Goal: Transaction & Acquisition: Book appointment/travel/reservation

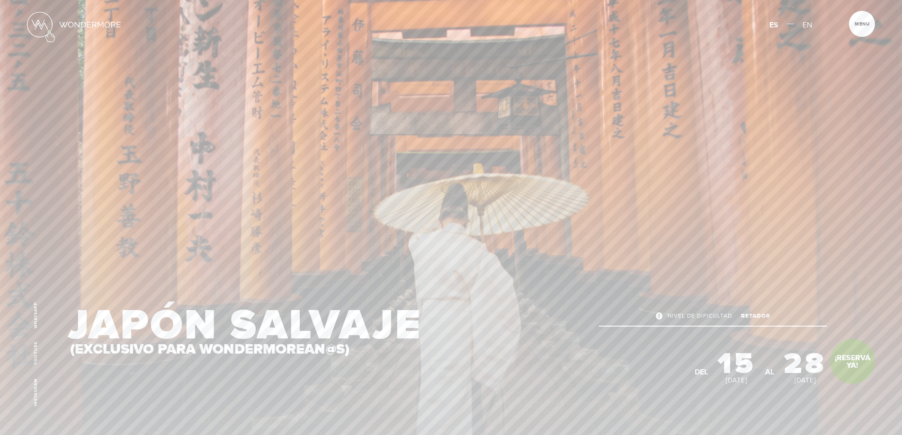
click at [50, 31] on img at bounding box center [40, 25] width 26 height 26
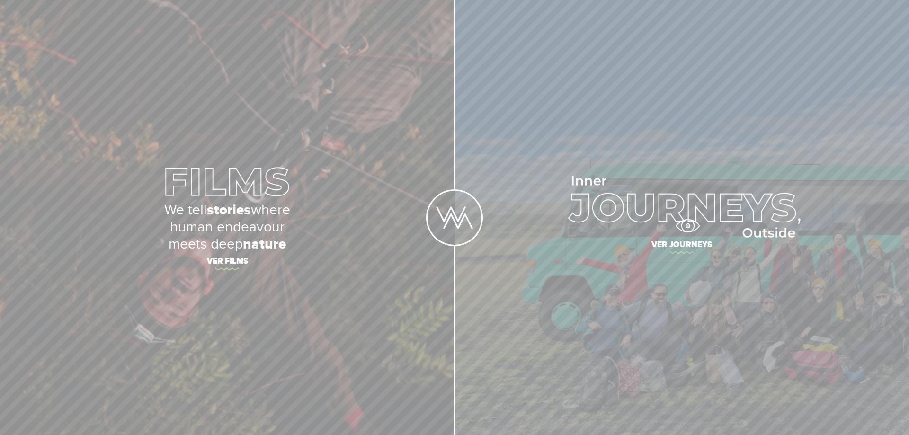
click at [687, 226] on img at bounding box center [681, 207] width 237 height 62
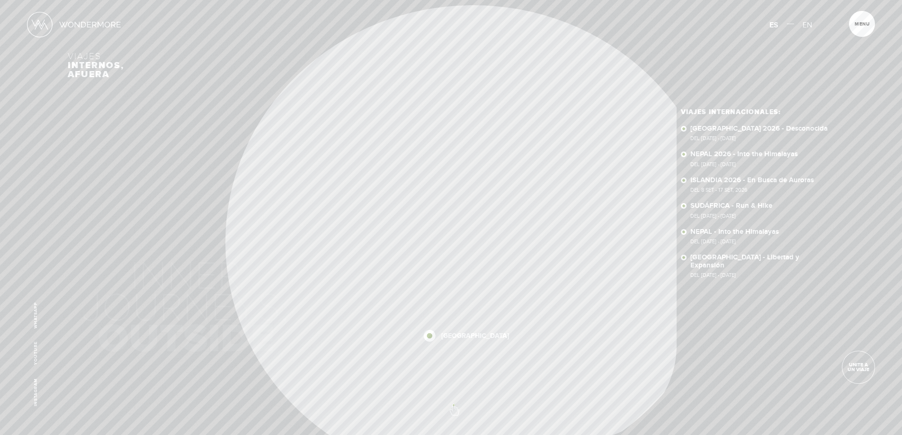
click at [454, 395] on link at bounding box center [451, 395] width 17 height 0
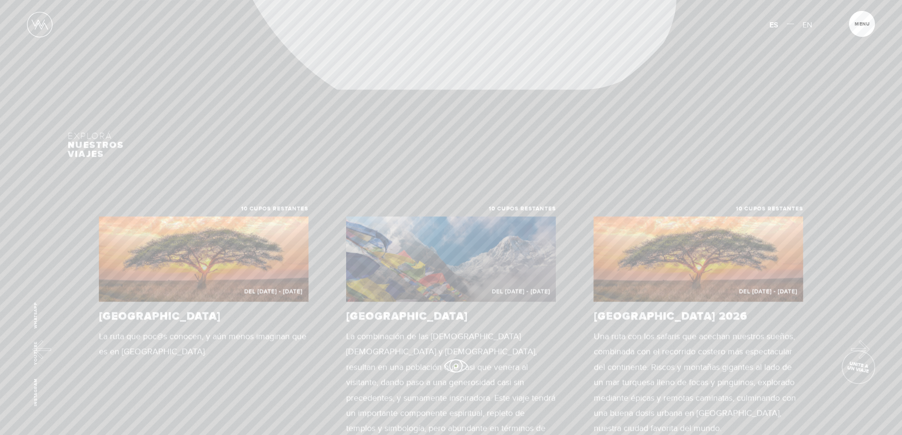
scroll to position [468, 0]
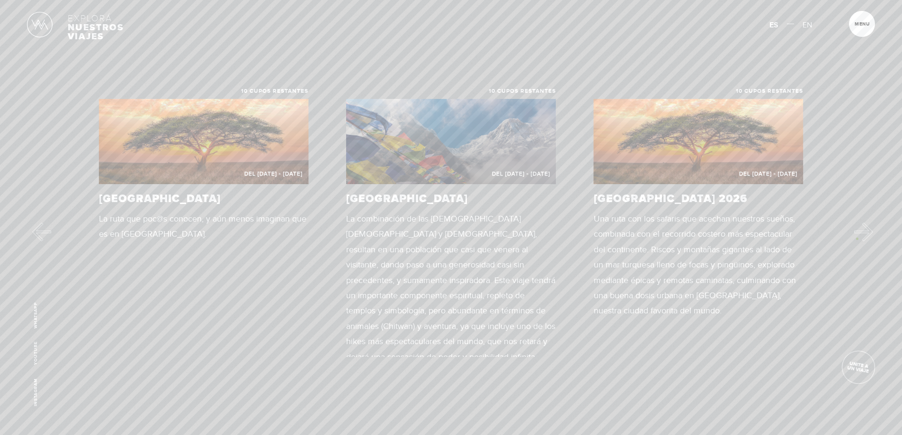
click at [857, 239] on button "Next" at bounding box center [863, 231] width 19 height 19
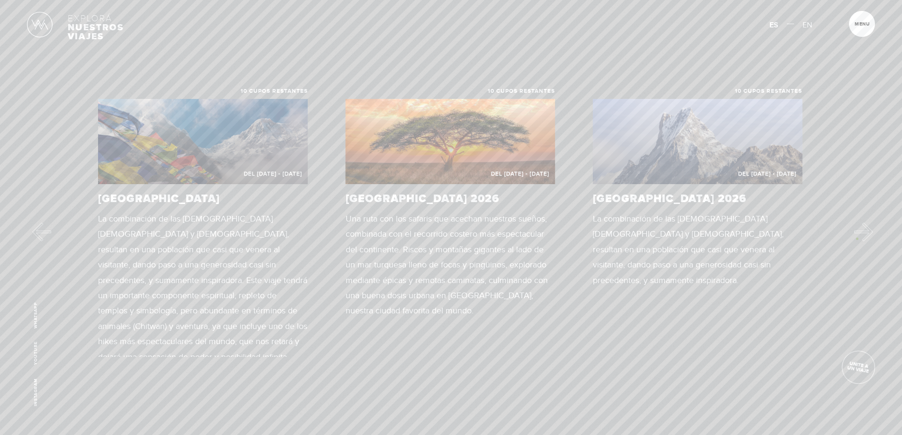
click at [857, 239] on button "Next" at bounding box center [863, 231] width 19 height 19
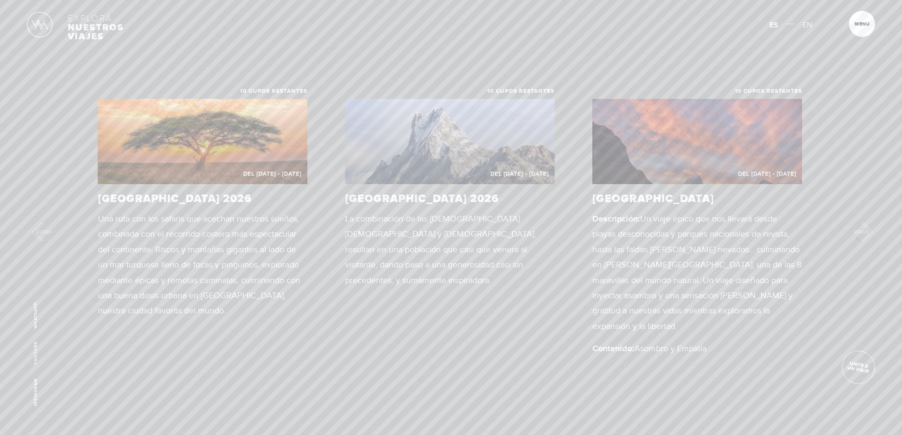
click at [857, 239] on button "Next" at bounding box center [863, 231] width 19 height 19
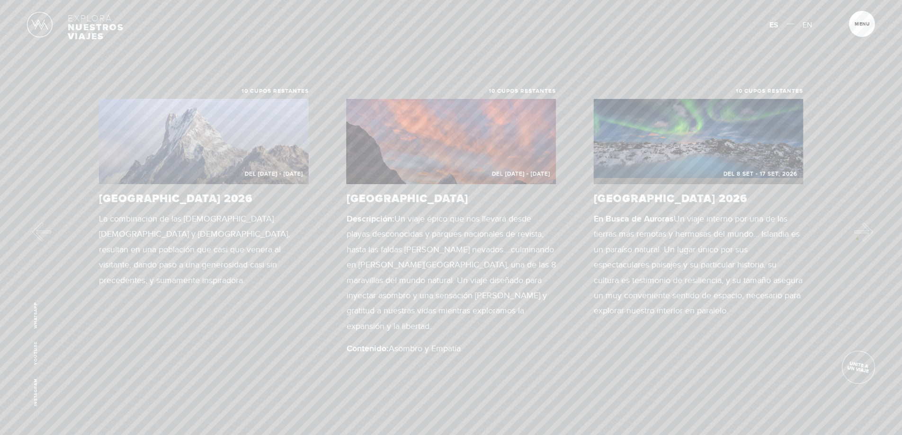
click at [857, 239] on button "Next" at bounding box center [863, 231] width 19 height 19
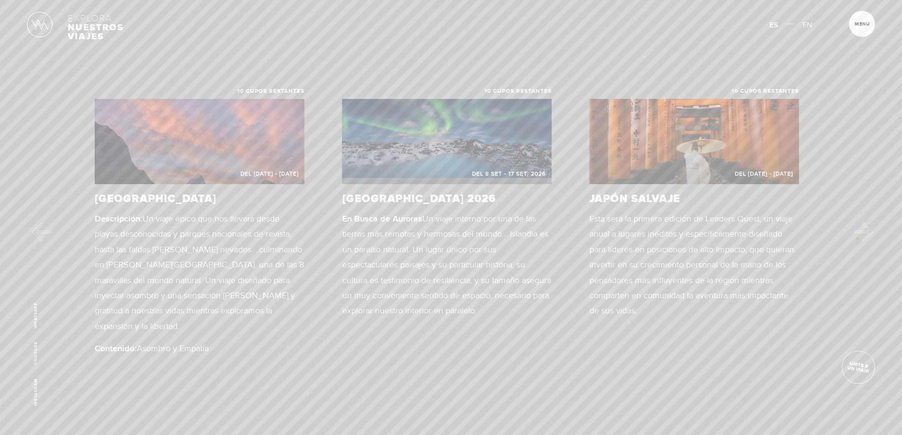
click at [857, 239] on button "Next" at bounding box center [863, 231] width 19 height 19
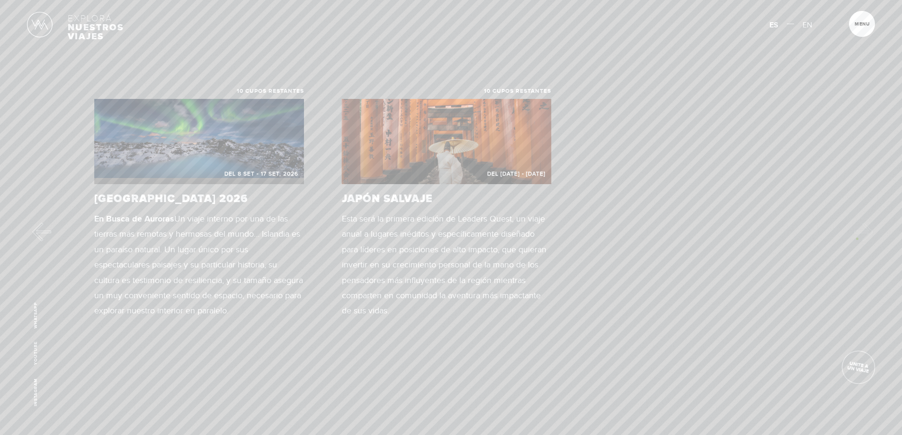
click at [857, 239] on div "10 cupos restantes Del 23 OCT - 5 NOV 2025 SUDÁFRICA La ruta que poc@s conocen,…" at bounding box center [451, 223] width 902 height 268
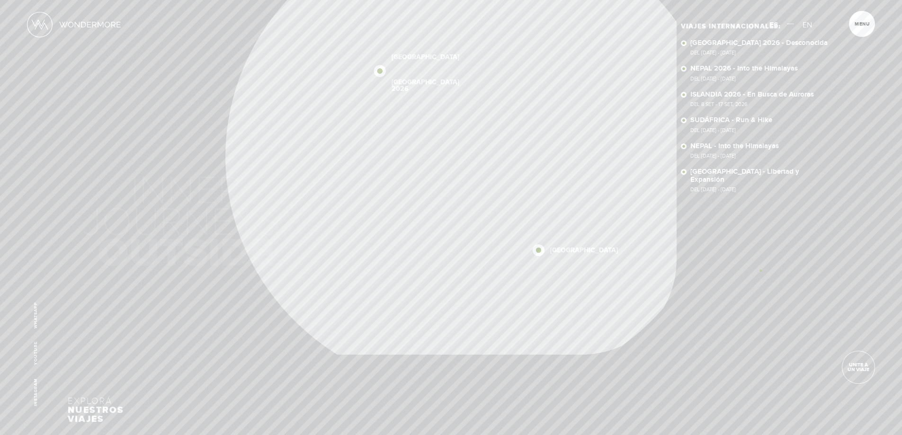
scroll to position [0, 0]
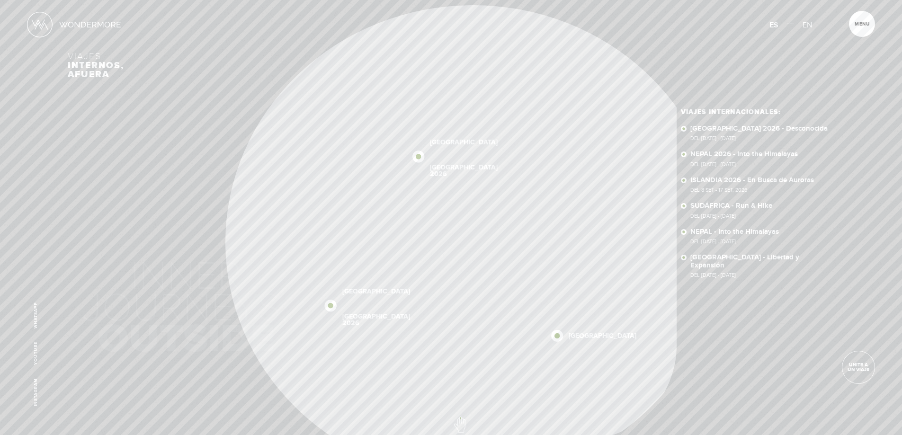
click at [454, 415] on section "Viajes internos, afuera NUEVA ZELANDA SUDÁFRICA 2026 NEPAL 2026 NEPAL SUDÁFRICA…" at bounding box center [451, 217] width 902 height 435
click at [451, 404] on span at bounding box center [451, 410] width 17 height 17
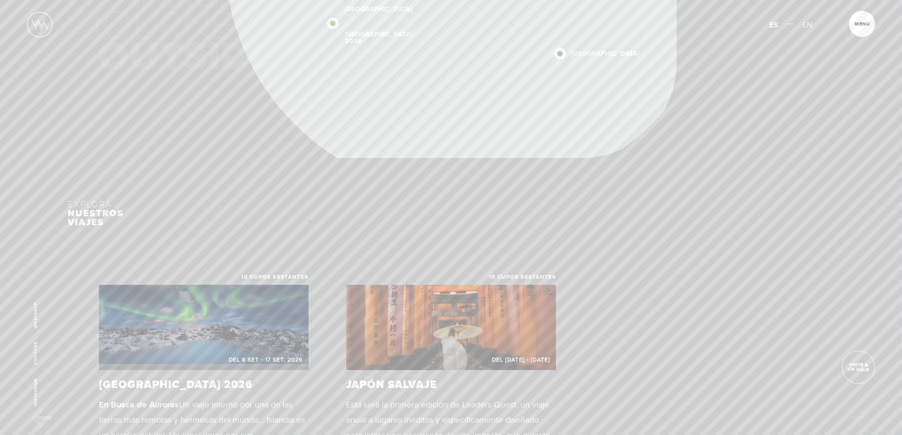
scroll to position [42, 0]
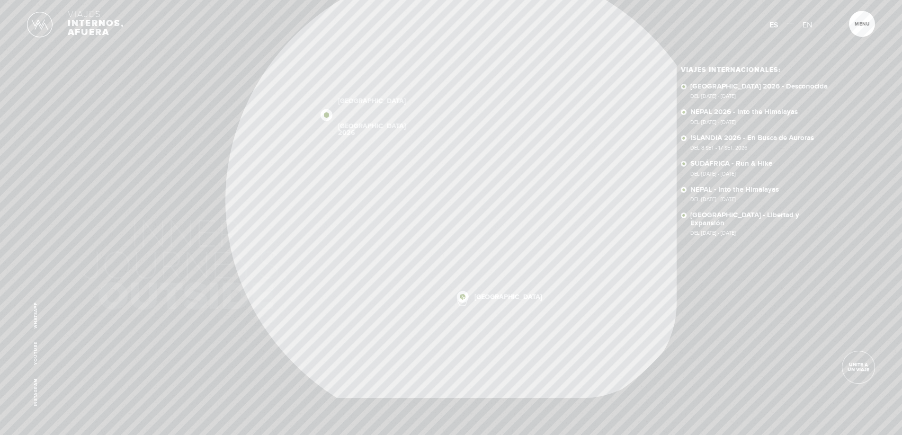
click at [462, 294] on img at bounding box center [463, 297] width 12 height 12
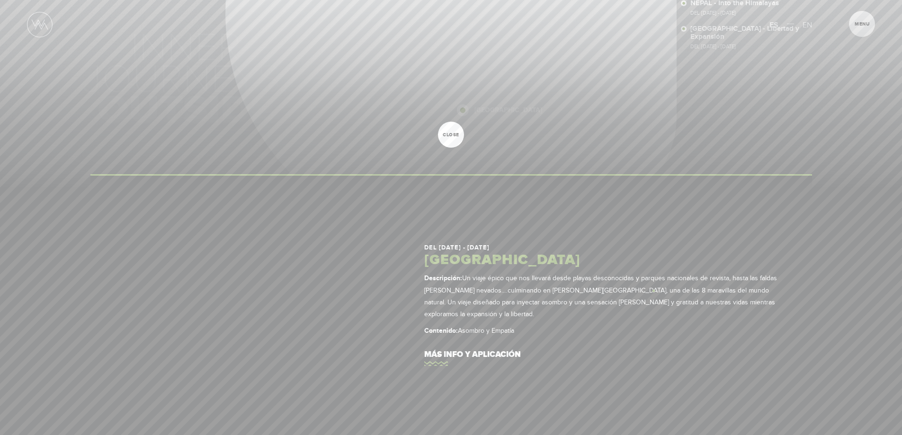
scroll to position [326, 0]
click at [592, 103] on div at bounding box center [451, 217] width 902 height 435
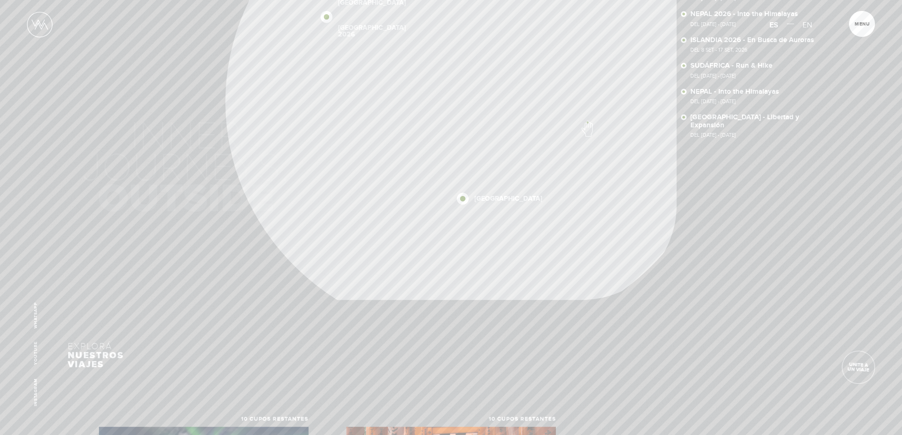
scroll to position [89, 0]
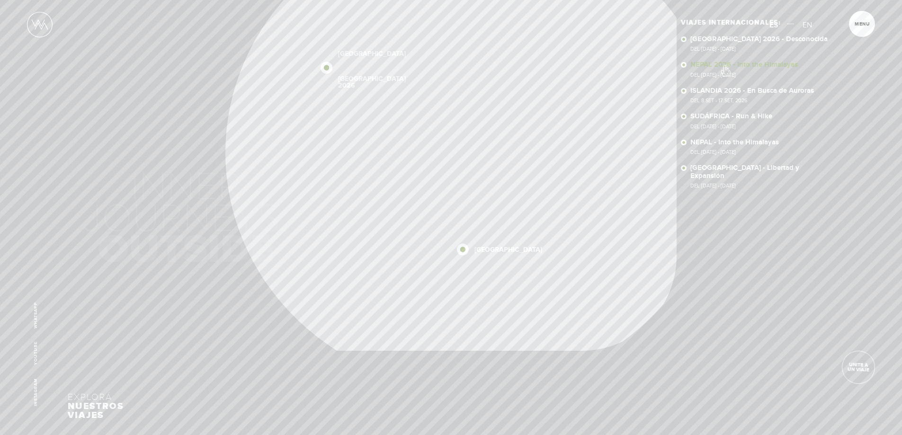
click at [725, 66] on link "NEPAL 2026 - Into the Himalayas Del 11 - 23 NOV 2026" at bounding box center [762, 69] width 144 height 17
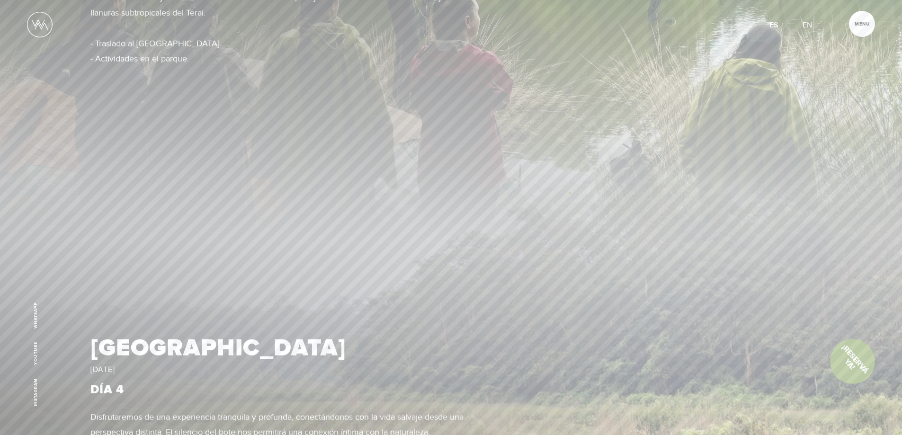
scroll to position [2414, 0]
